Goal: Information Seeking & Learning: Check status

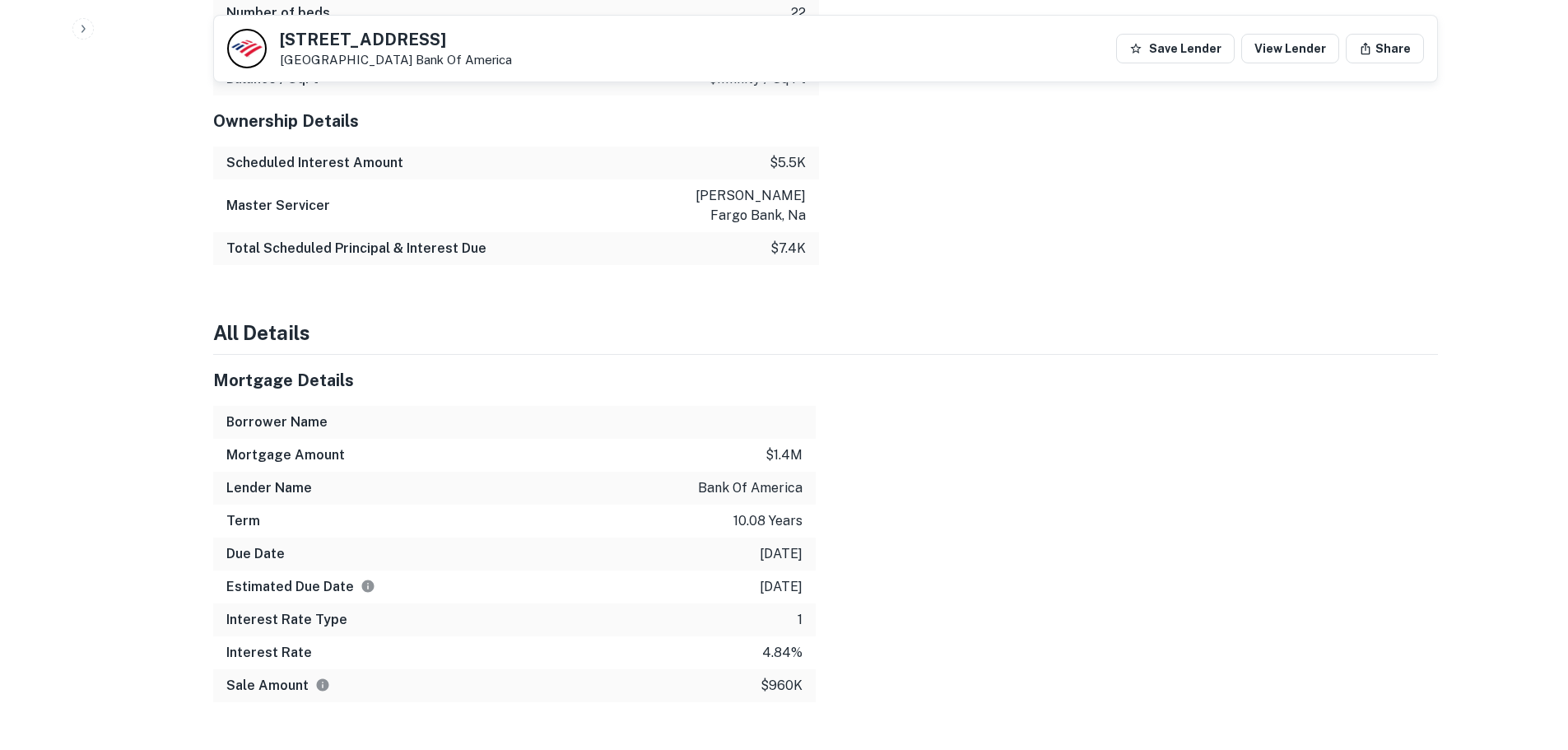
drag, startPoint x: 1016, startPoint y: 177, endPoint x: 983, endPoint y: 193, distance: 36.7
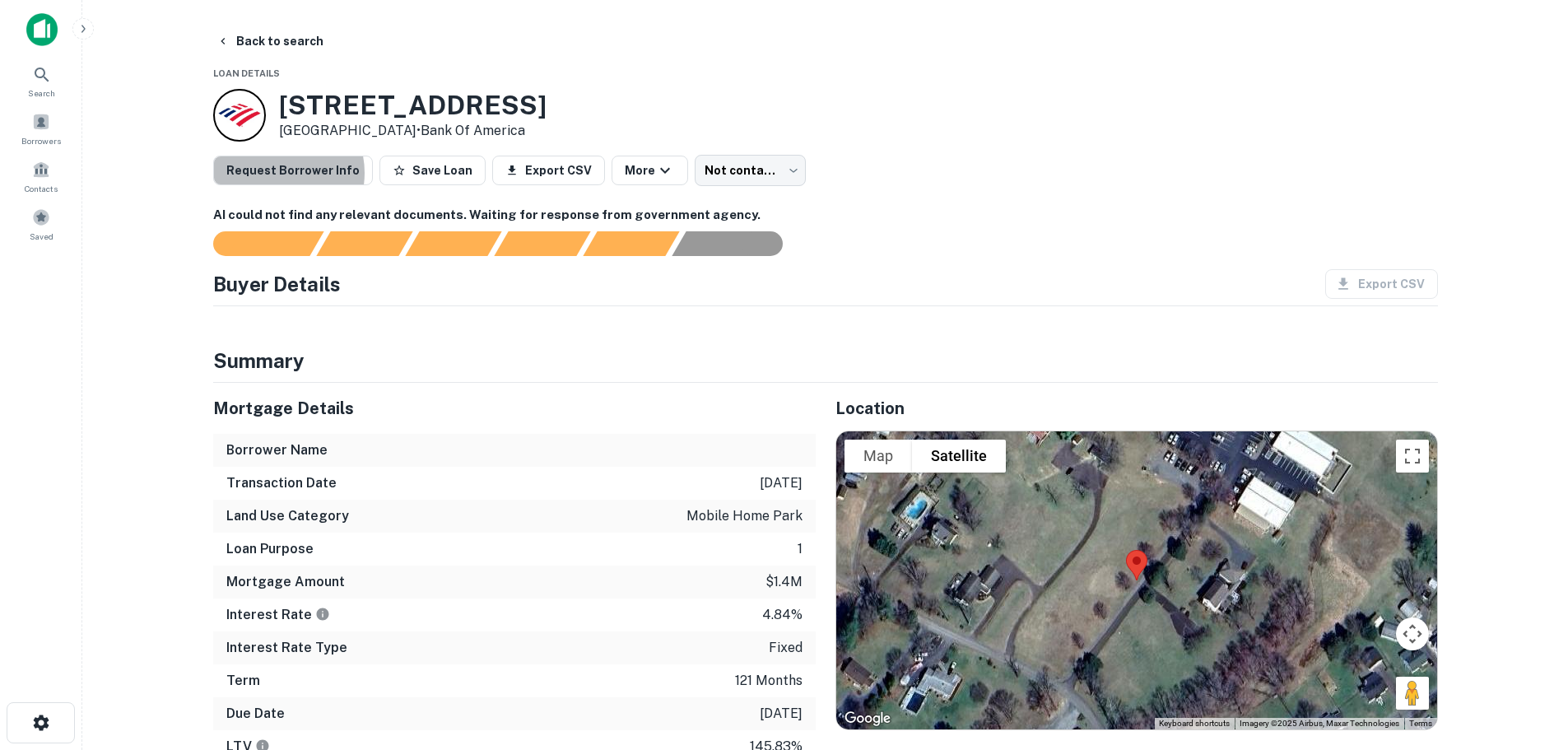
click at [272, 173] on button "Request Borrower Info" at bounding box center [293, 170] width 159 height 29
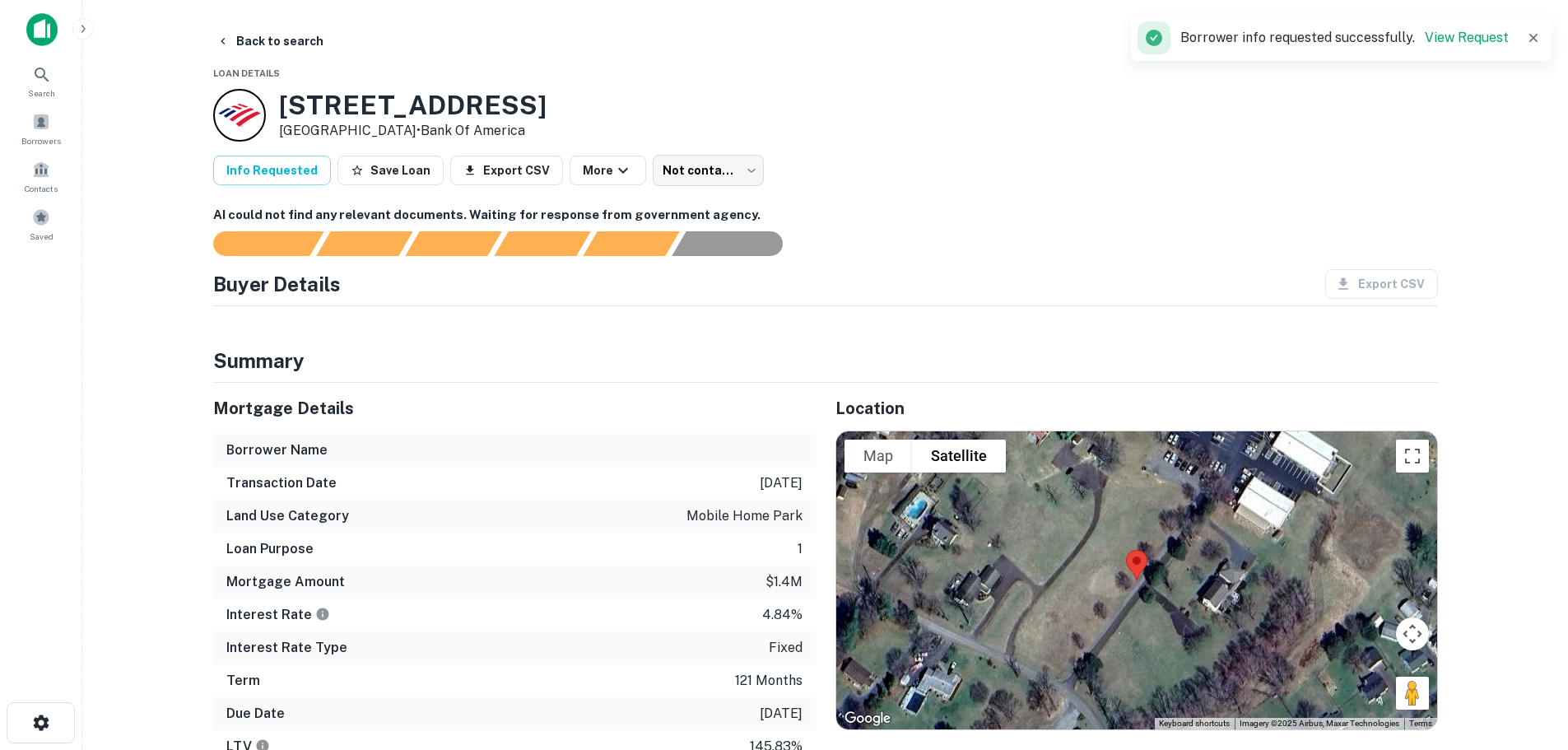
click at [1493, 38] on link "View Request" at bounding box center [1466, 37] width 84 height 15
click at [233, 42] on button "Back to search" at bounding box center [270, 41] width 121 height 29
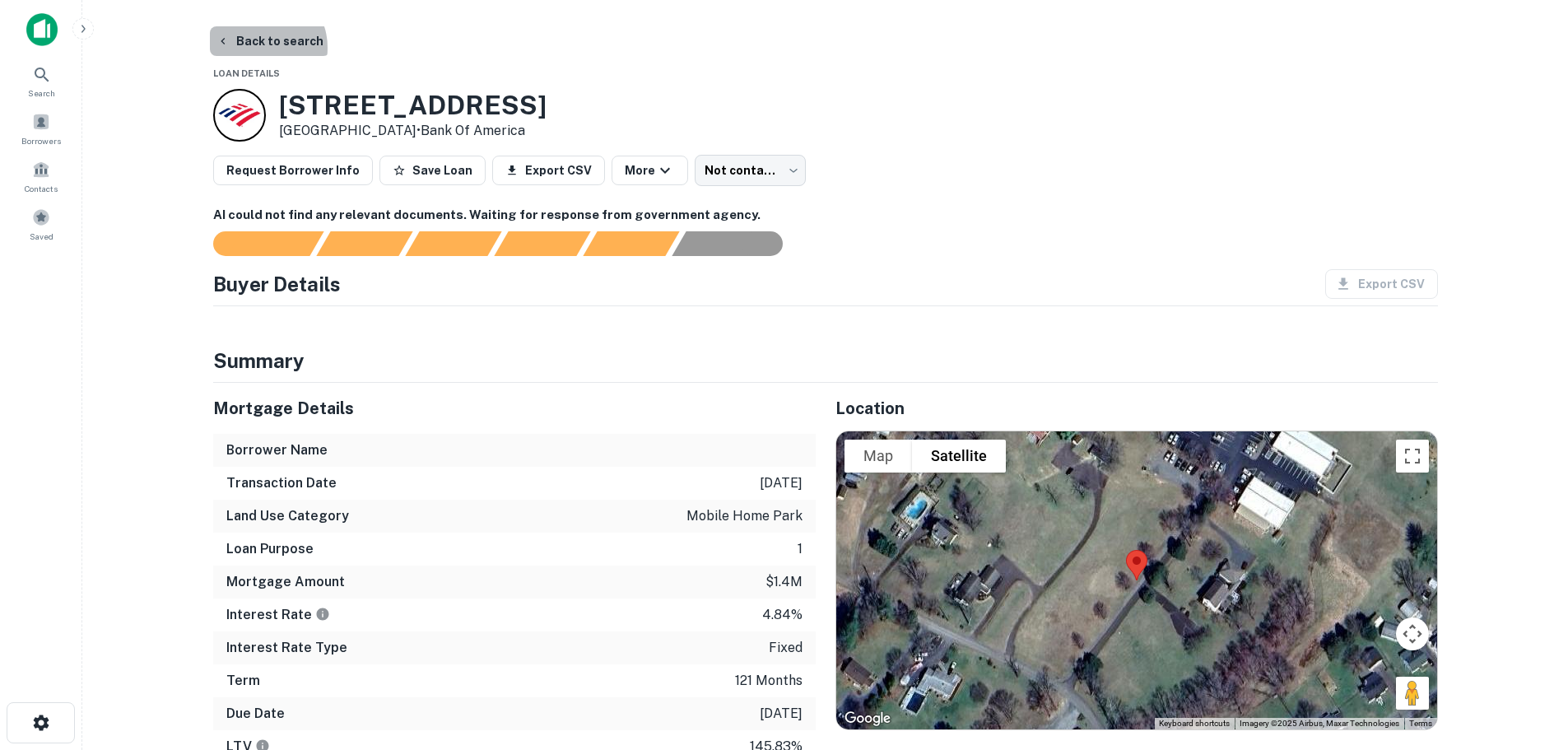
click at [259, 47] on button "Back to search" at bounding box center [270, 41] width 121 height 29
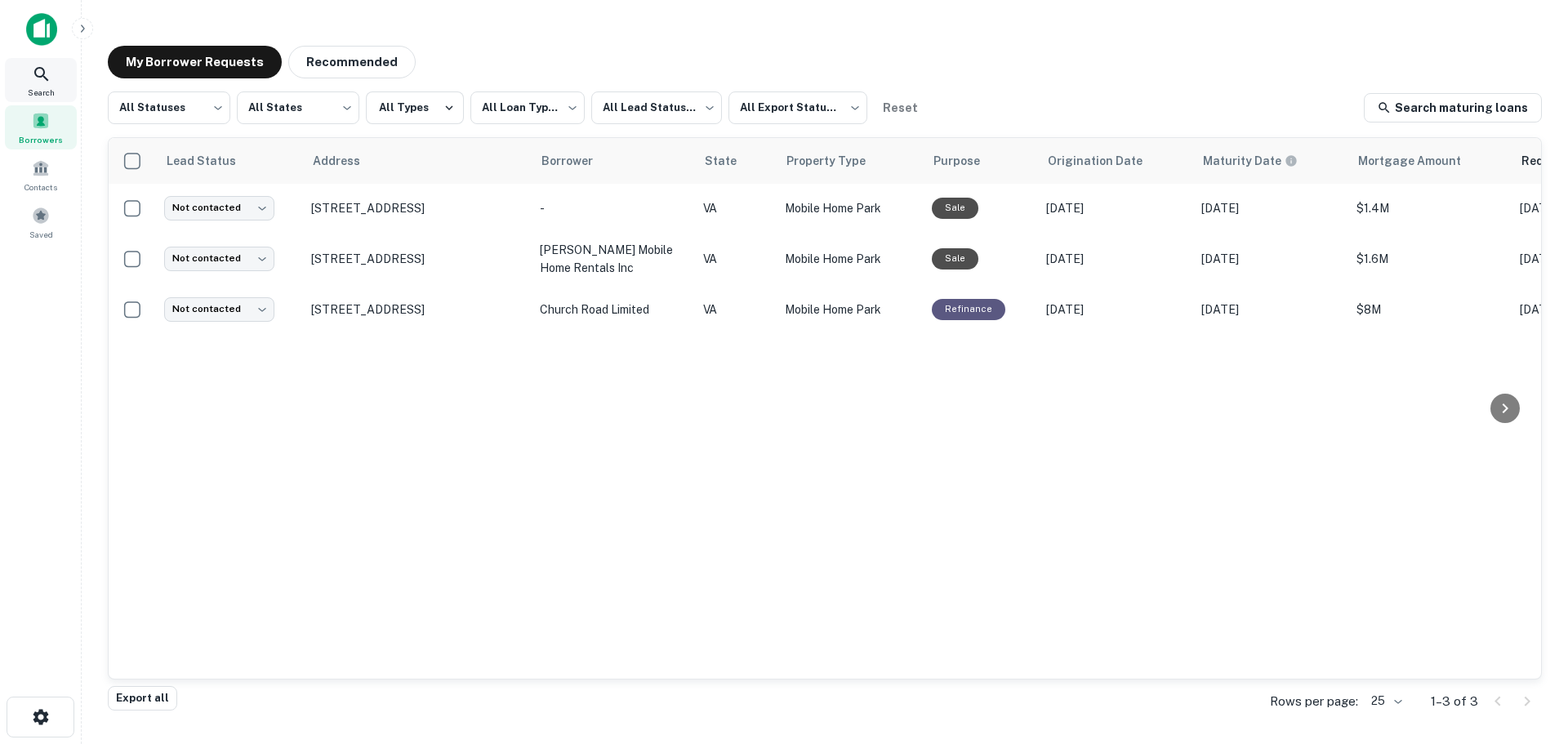
click at [33, 81] on icon at bounding box center [41, 74] width 20 height 20
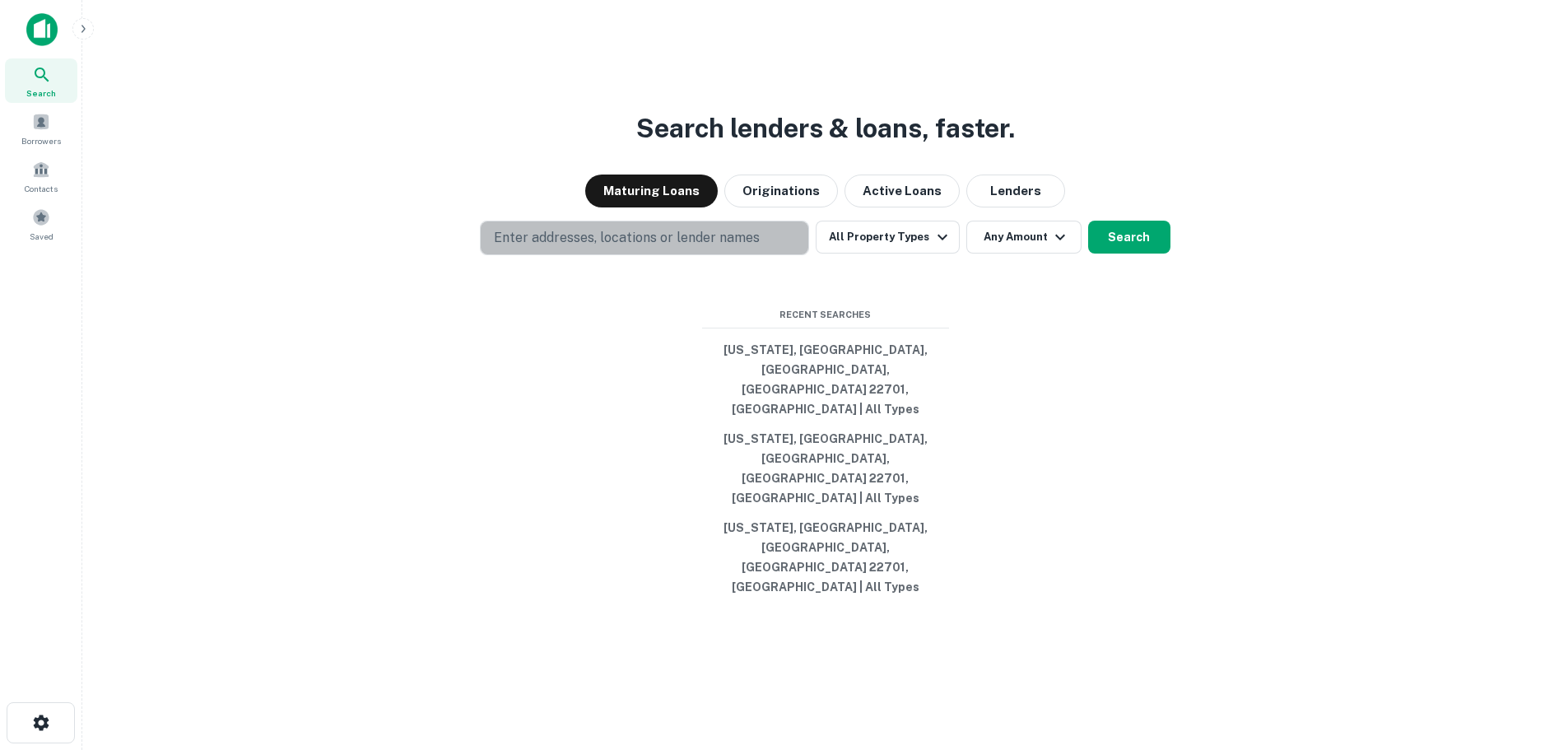
click at [560, 248] on p "Enter addresses, locations or lender names" at bounding box center [626, 237] width 266 height 20
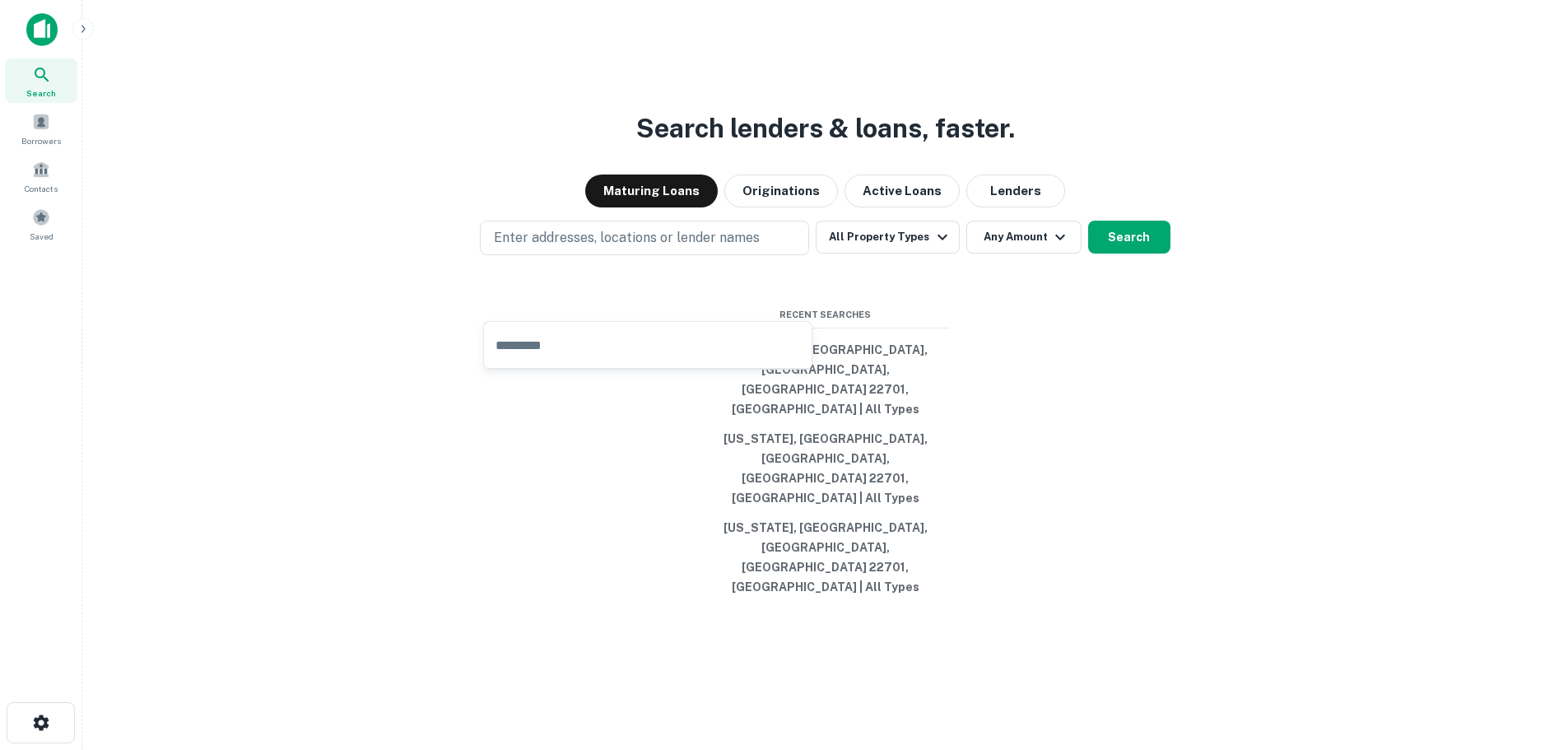
click at [1051, 247] on icon "button" at bounding box center [1060, 236] width 20 height 20
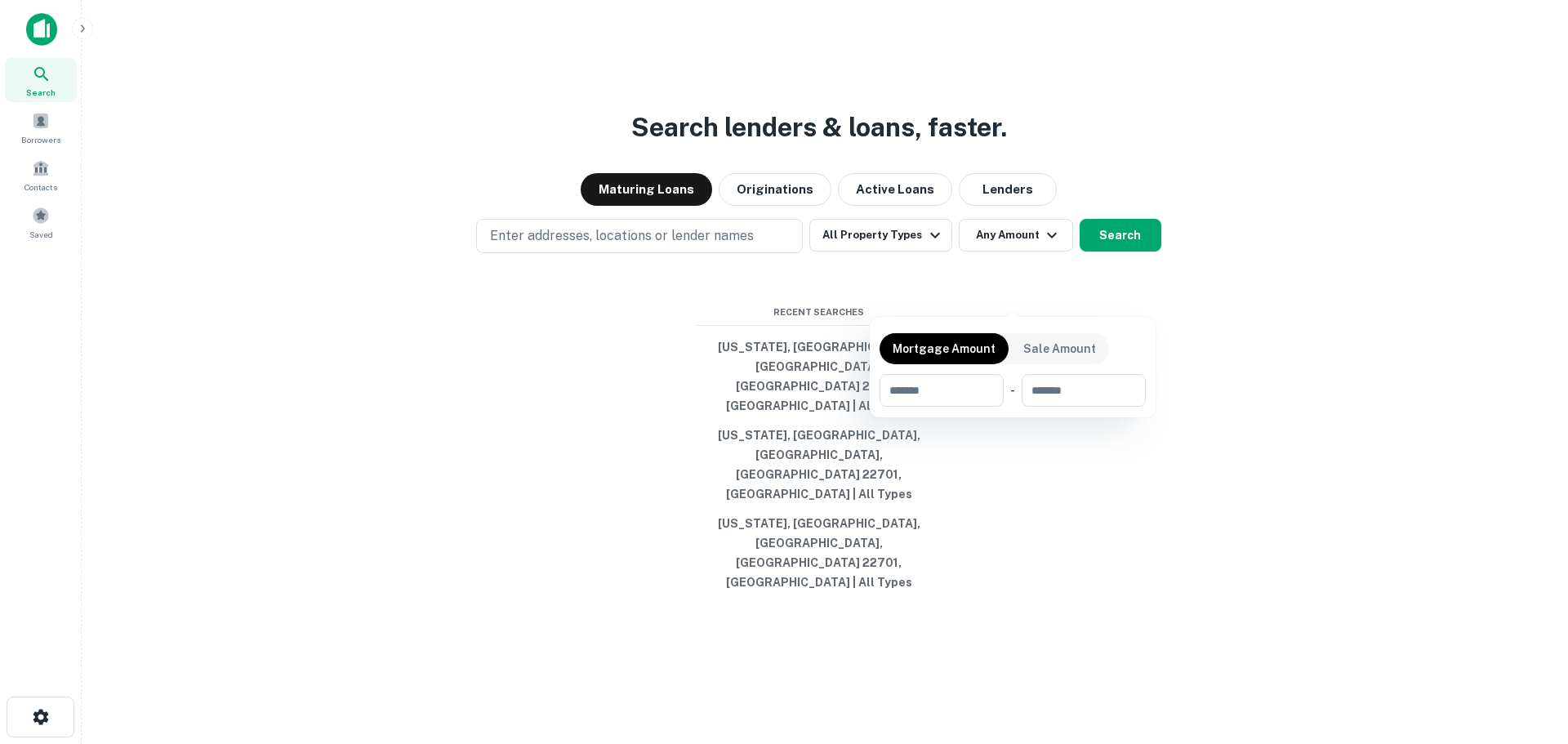
click at [1040, 296] on div at bounding box center [784, 372] width 1568 height 744
